Goal: Task Accomplishment & Management: Manage account settings

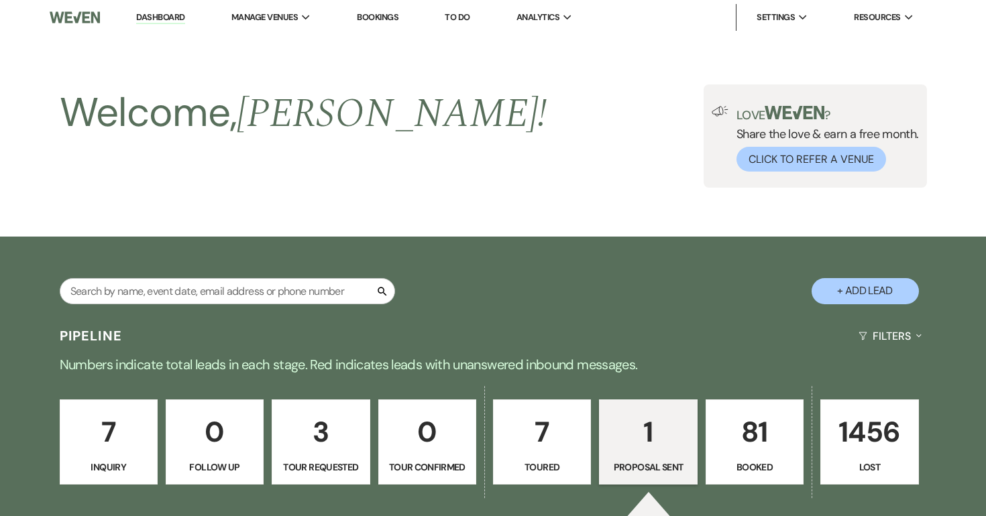
select select "6"
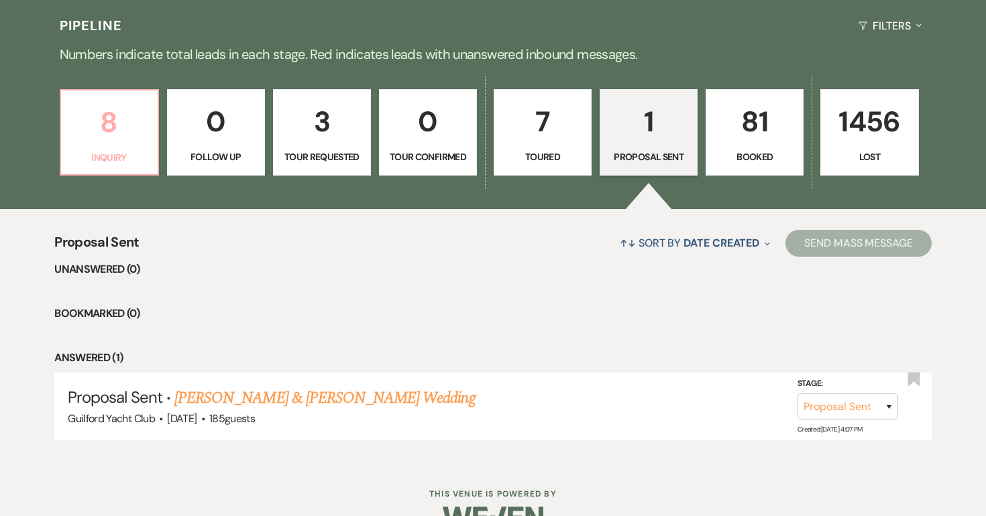
click at [125, 123] on p "8" at bounding box center [109, 122] width 80 height 45
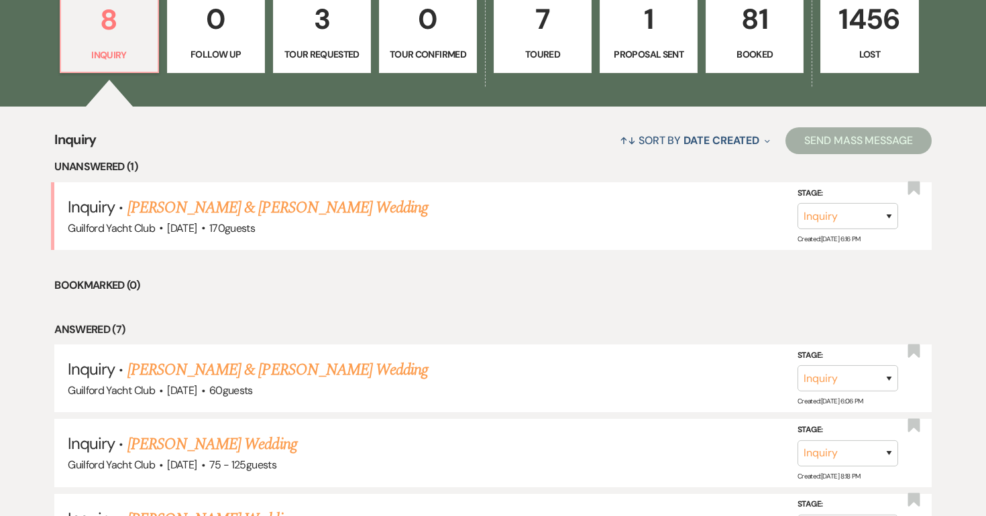
scroll to position [412, 0]
click at [202, 210] on link "[PERSON_NAME] & [PERSON_NAME] Wedding" at bounding box center [277, 208] width 300 height 24
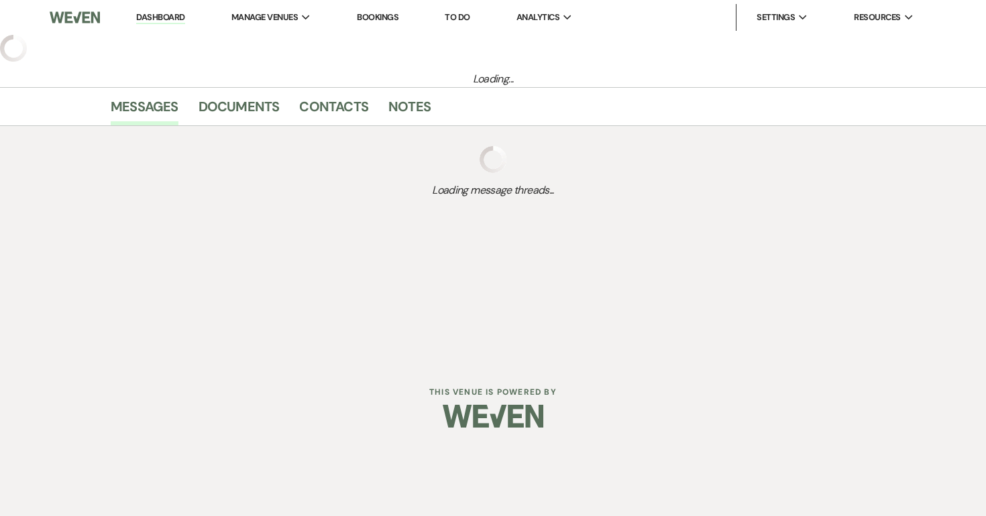
select select "5"
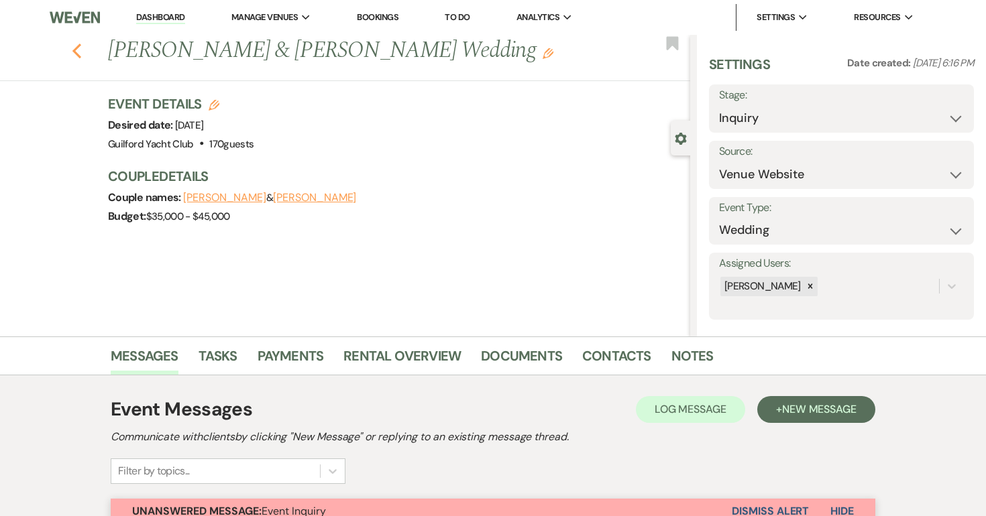
click at [76, 52] on use "button" at bounding box center [76, 51] width 9 height 15
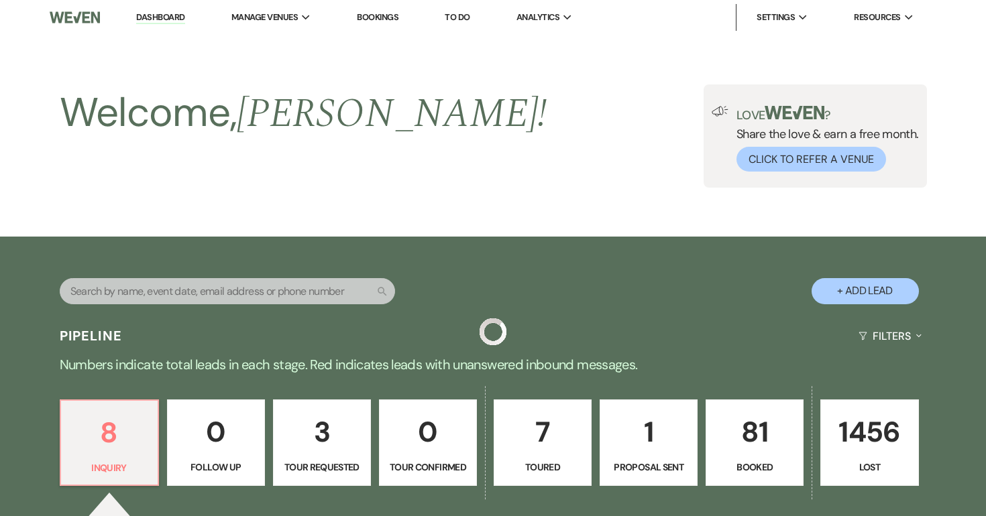
scroll to position [412, 0]
